Goal: Navigation & Orientation: Find specific page/section

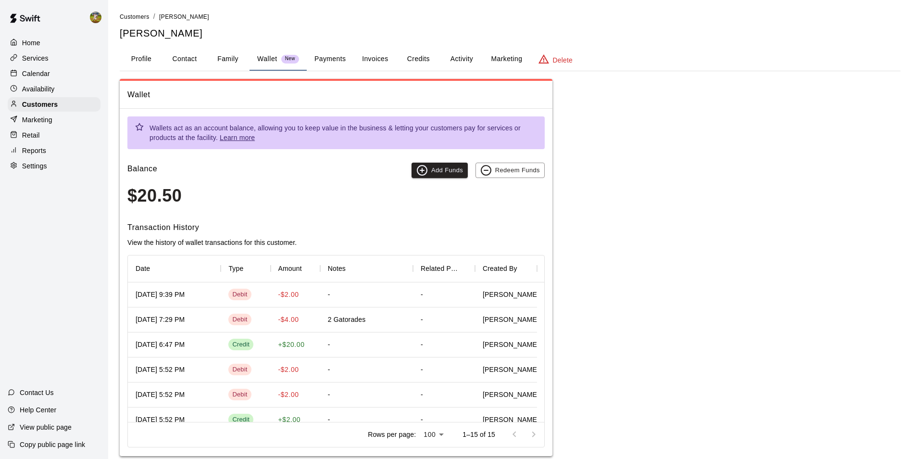
click at [36, 78] on p "Calendar" at bounding box center [36, 74] width 28 height 10
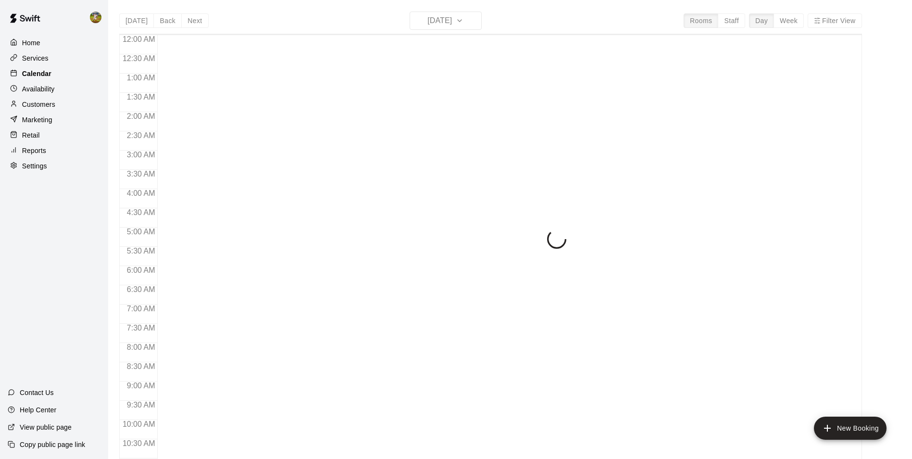
scroll to position [489, 0]
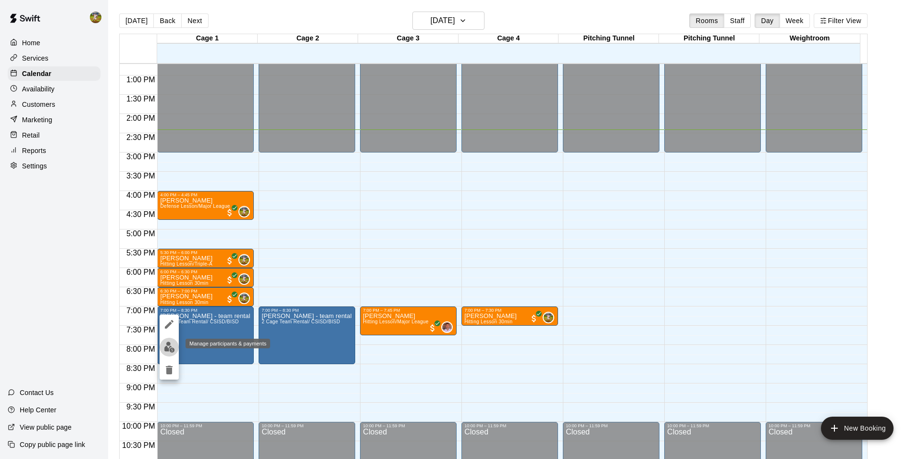
click at [178, 345] on button "edit" at bounding box center [169, 347] width 19 height 19
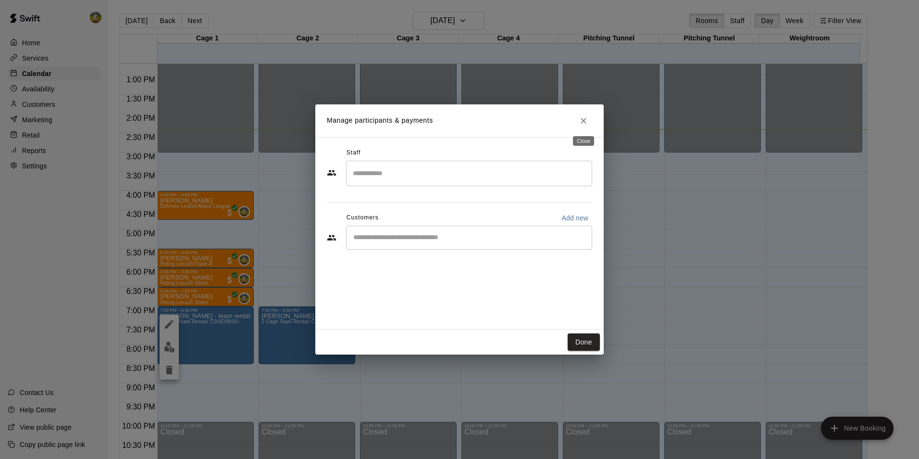
click at [584, 121] on icon "Close" at bounding box center [584, 121] width 10 height 10
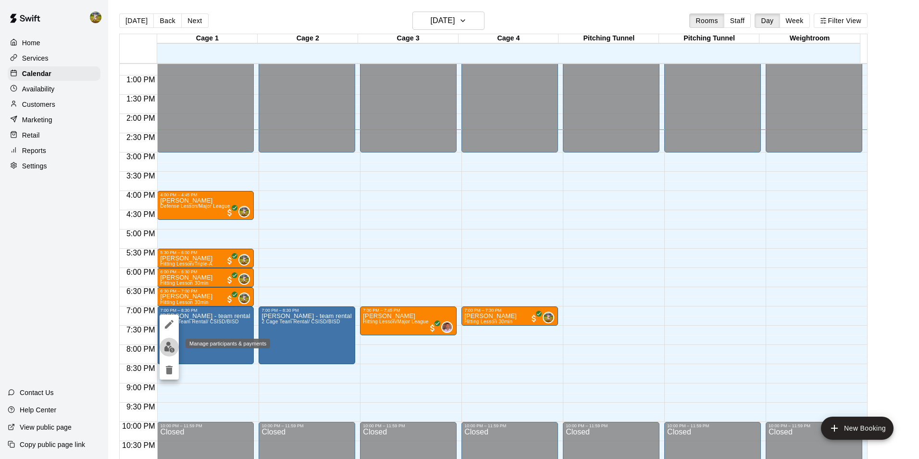
click at [170, 348] on img "edit" at bounding box center [169, 346] width 11 height 11
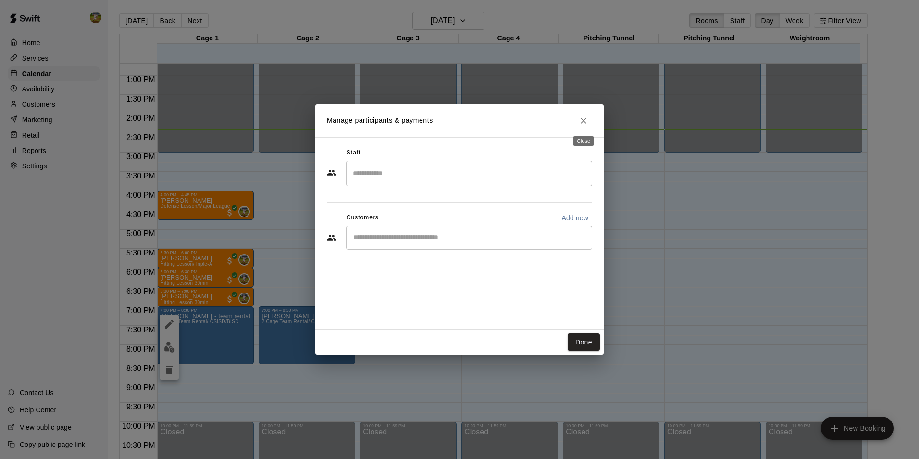
click at [588, 123] on icon "Close" at bounding box center [584, 121] width 10 height 10
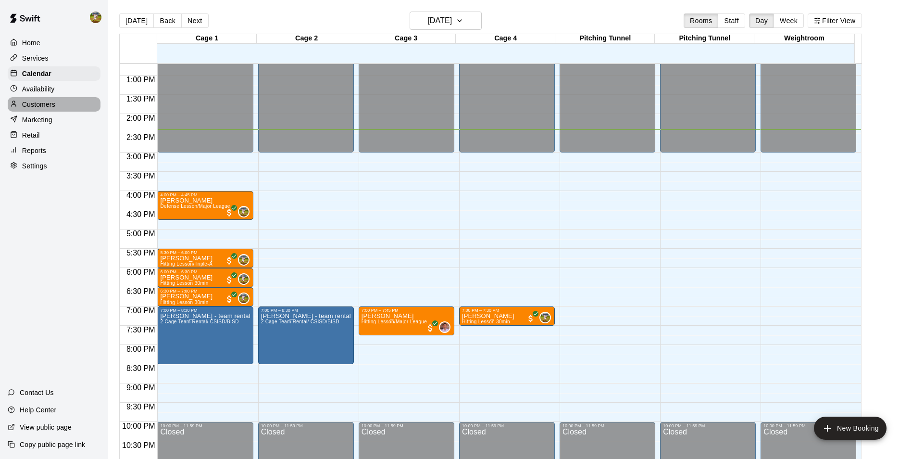
click at [45, 106] on p "Customers" at bounding box center [38, 105] width 33 height 10
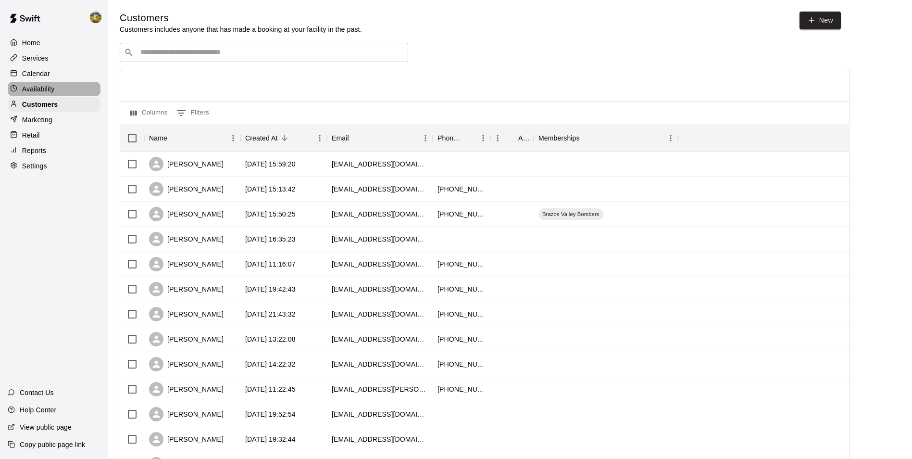
click at [48, 92] on p "Availability" at bounding box center [38, 89] width 33 height 10
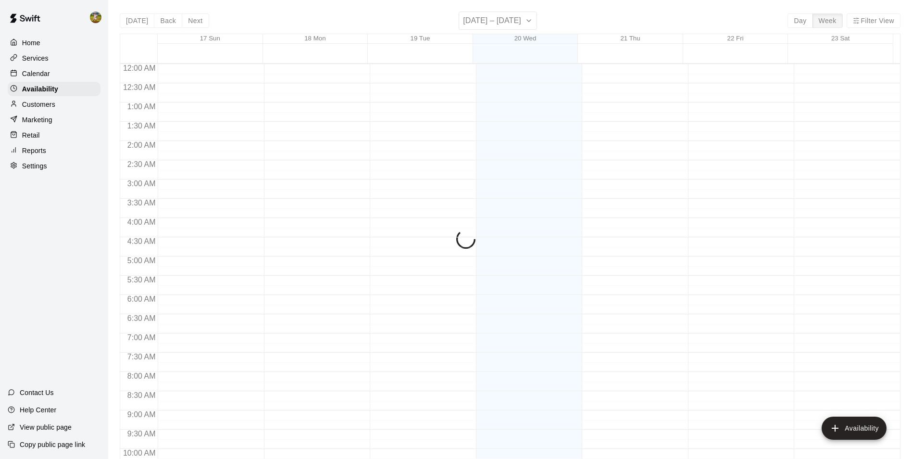
scroll to position [518, 0]
click at [45, 73] on p "Calendar" at bounding box center [36, 74] width 28 height 10
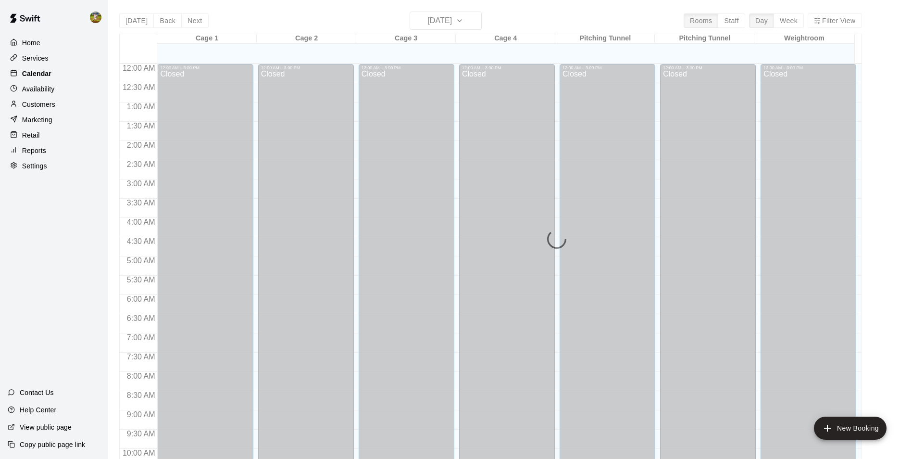
scroll to position [489, 0]
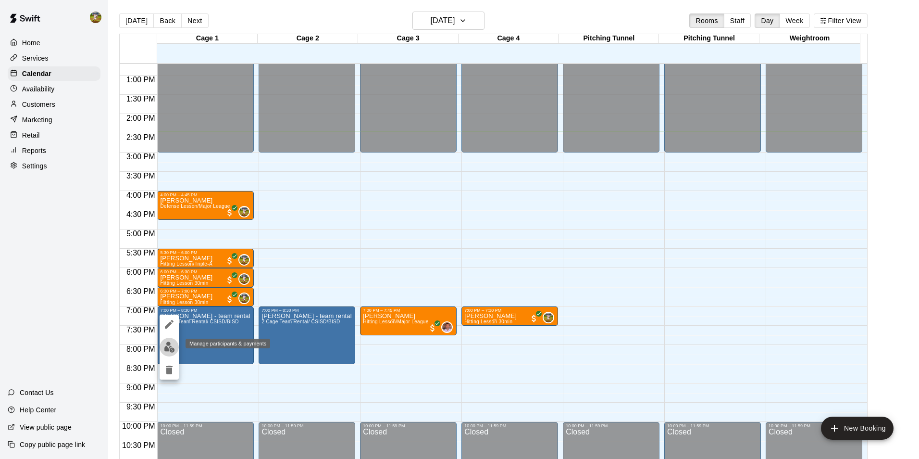
click at [169, 345] on img "edit" at bounding box center [169, 346] width 11 height 11
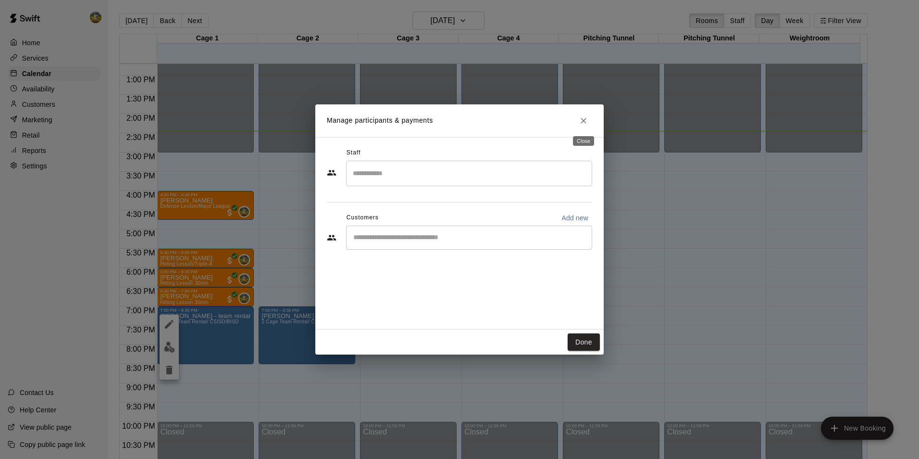
click at [586, 121] on icon "Close" at bounding box center [584, 121] width 10 height 10
